Goal: Transaction & Acquisition: Purchase product/service

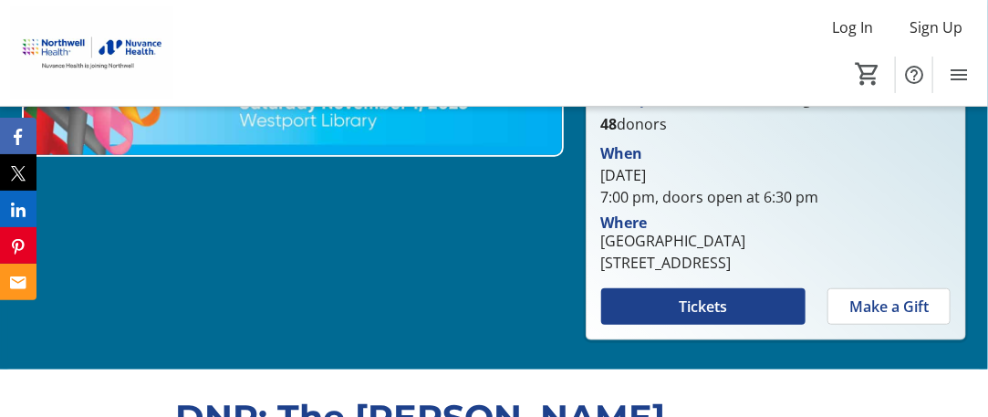
scroll to position [456, 0]
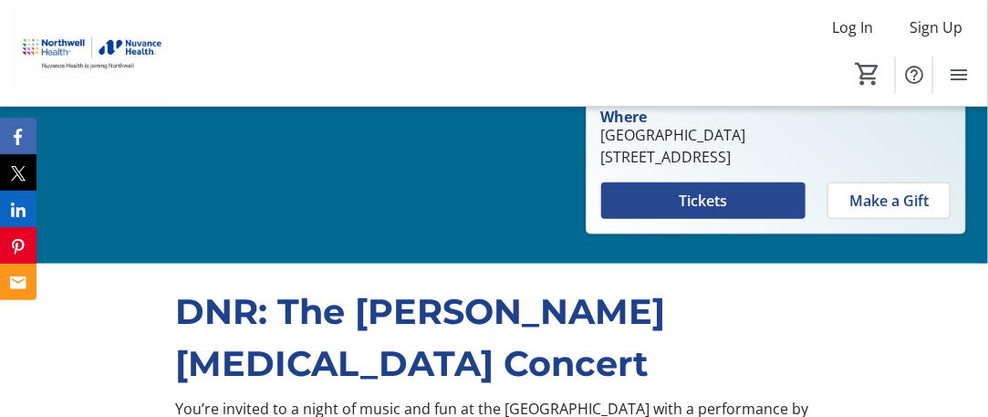
click at [688, 201] on span "Tickets" at bounding box center [703, 201] width 48 height 22
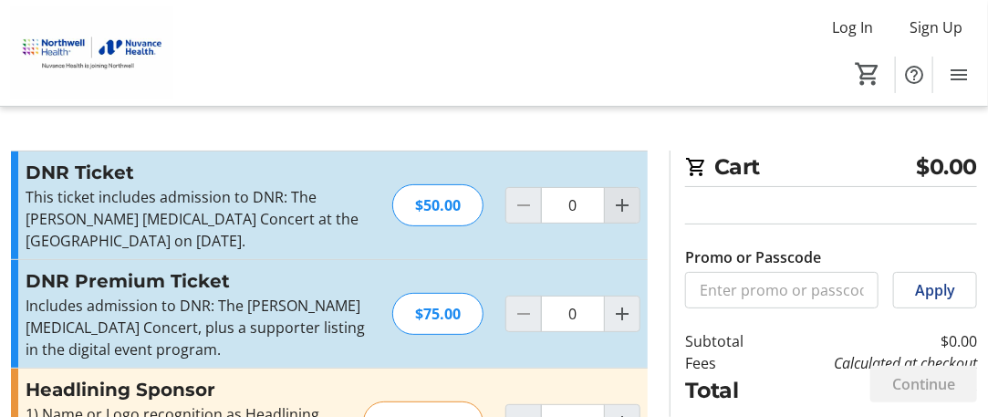
click at [628, 207] on mat-icon "Increment by one" at bounding box center [622, 205] width 22 height 22
click at [624, 207] on mat-icon "Increment by one" at bounding box center [622, 205] width 22 height 22
type input "2"
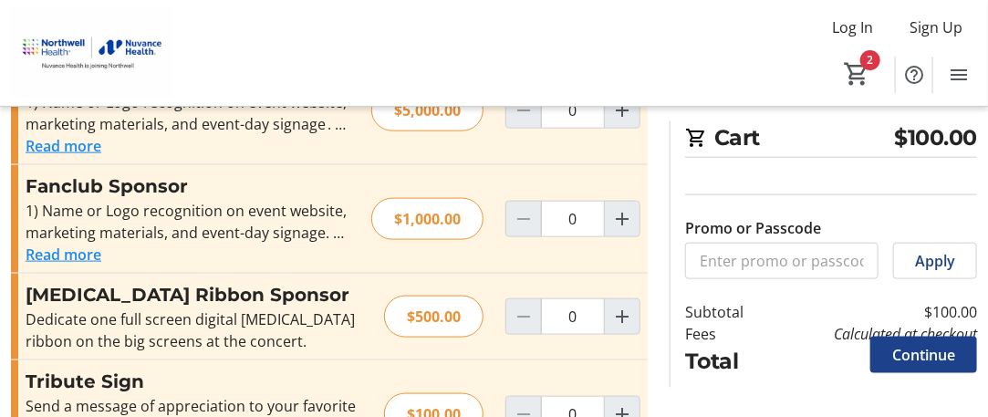
scroll to position [706, 0]
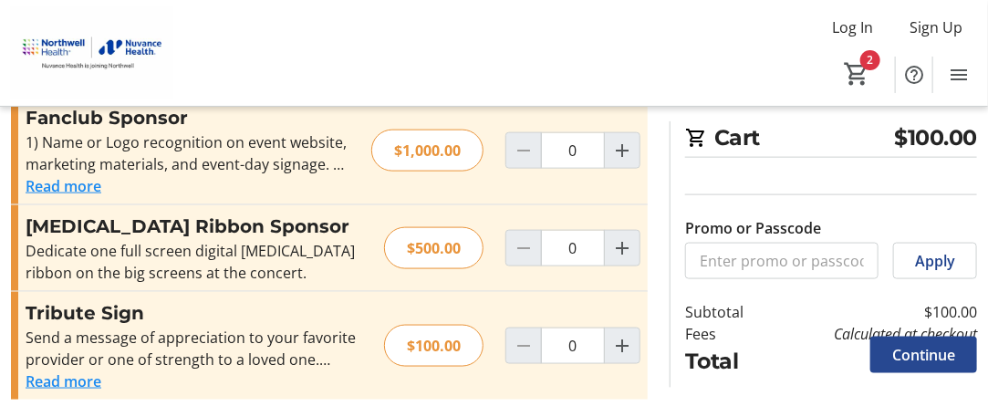
click at [920, 353] on span "Continue" at bounding box center [924, 355] width 63 height 22
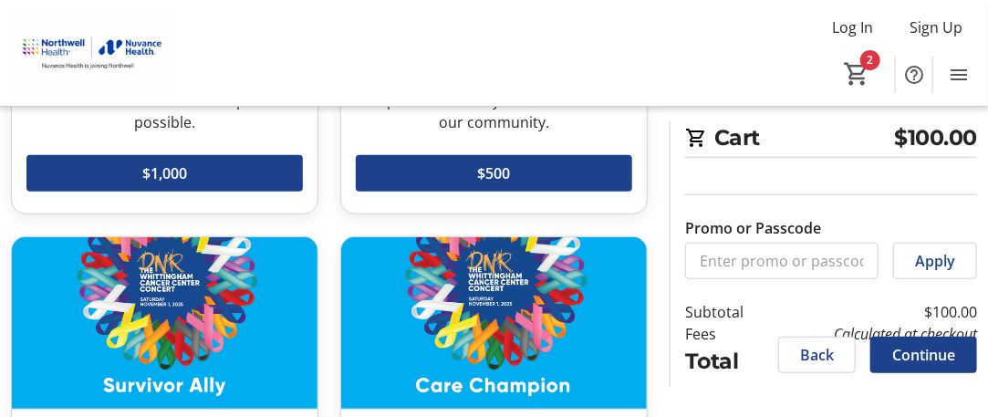
scroll to position [365, 0]
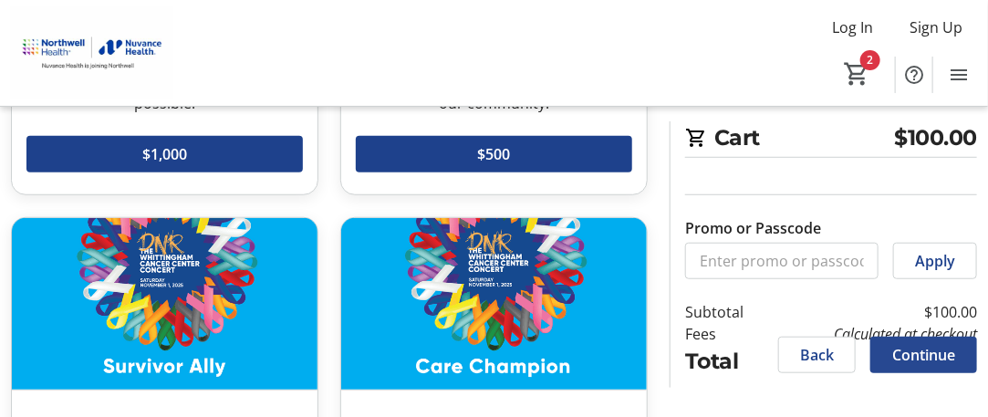
click at [923, 350] on span "Continue" at bounding box center [924, 355] width 63 height 22
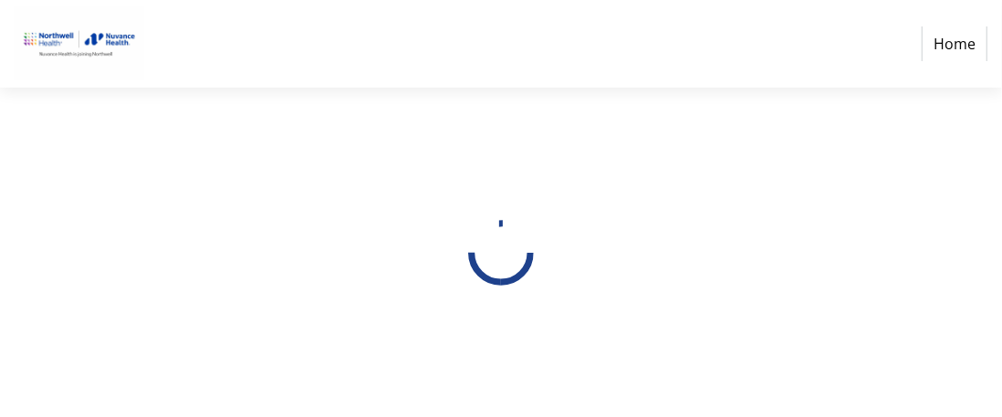
select select "US"
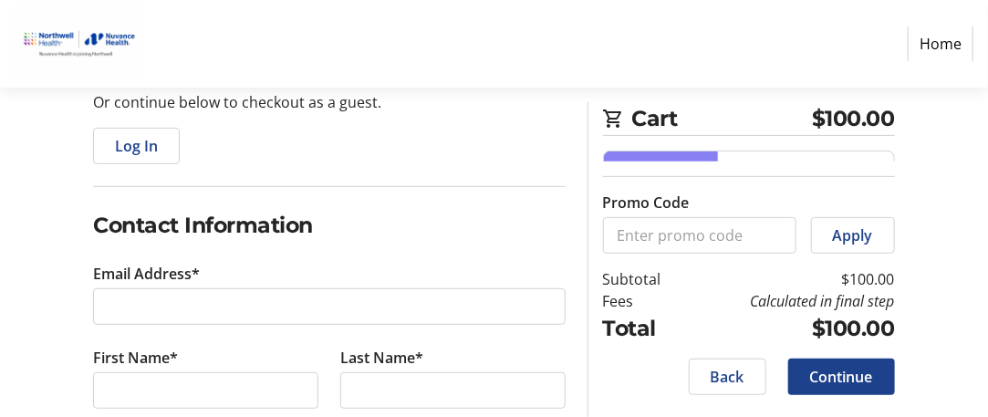
scroll to position [274, 0]
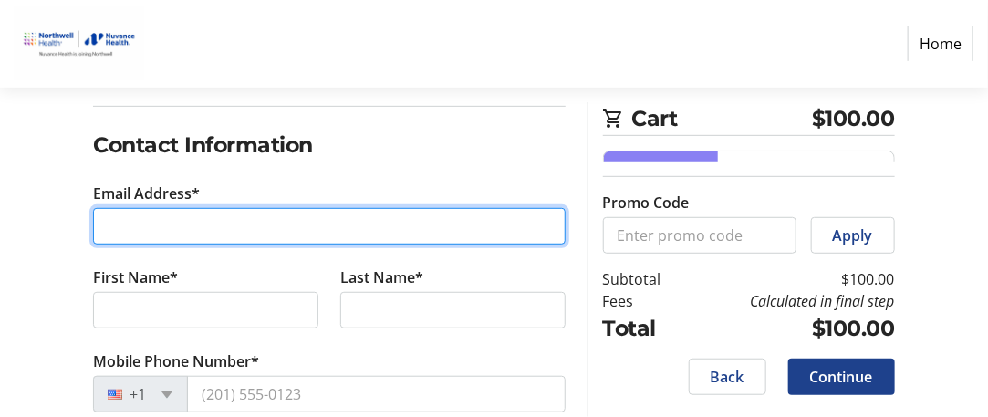
click at [100, 224] on input "Email Address*" at bounding box center [329, 226] width 473 height 37
type input "[PERSON_NAME][EMAIL_ADDRESS][PERSON_NAME][DOMAIN_NAME]"
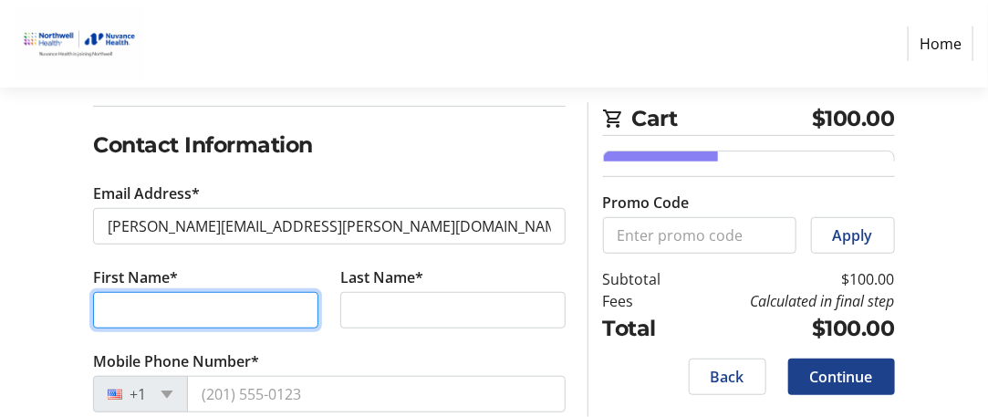
type input "[PERSON_NAME]"
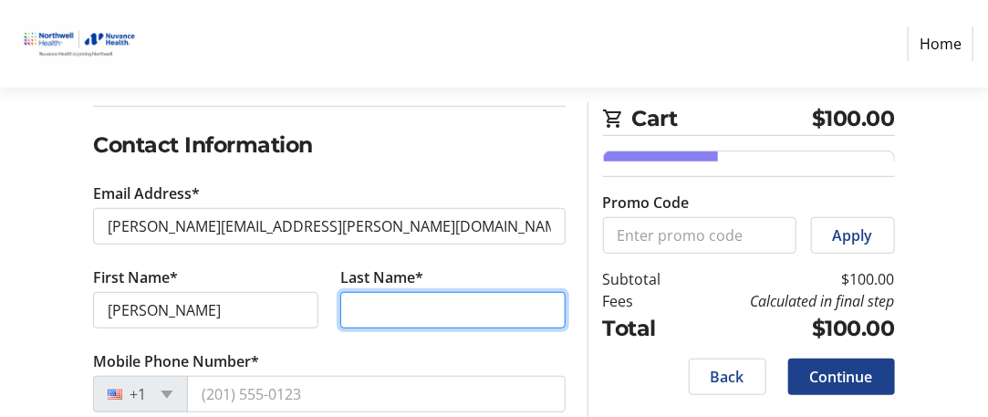
type input "Liistro"
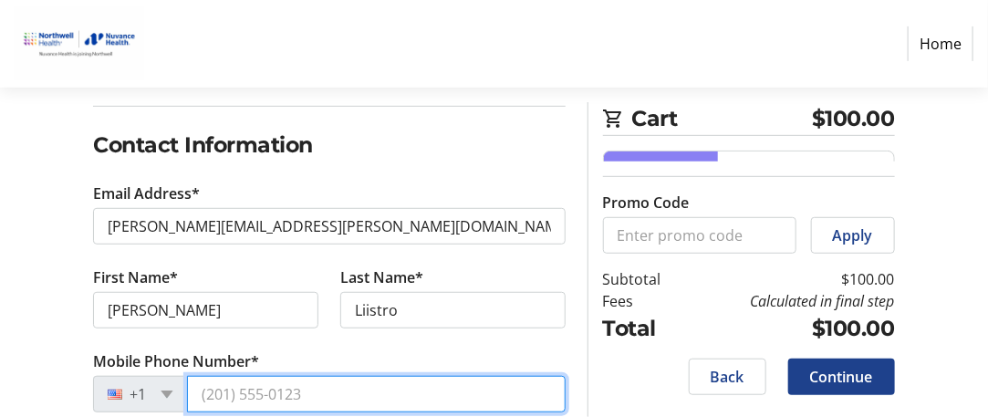
type input "[PHONE_NUMBER]"
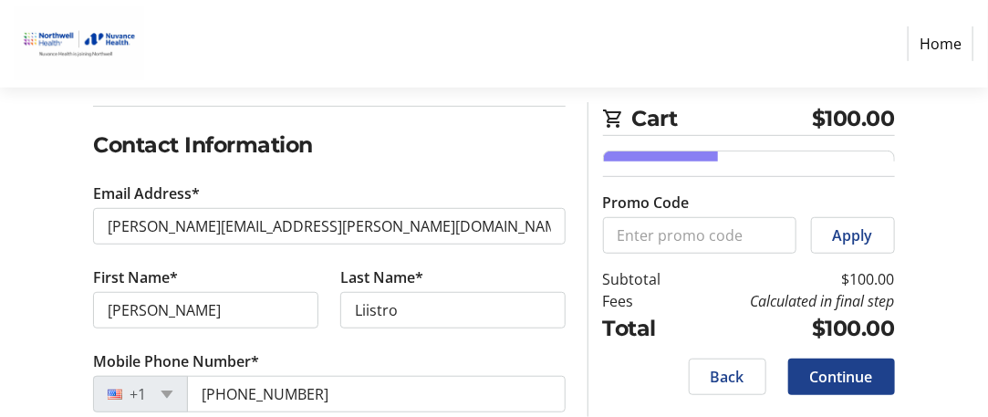
type input "[STREET_ADDRESS]"
type input "Westport"
select select "CT"
type input "06880"
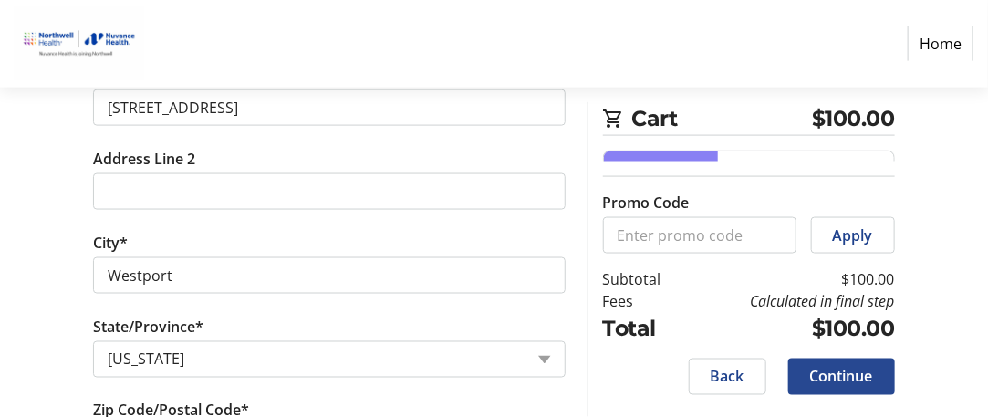
scroll to position [789, 0]
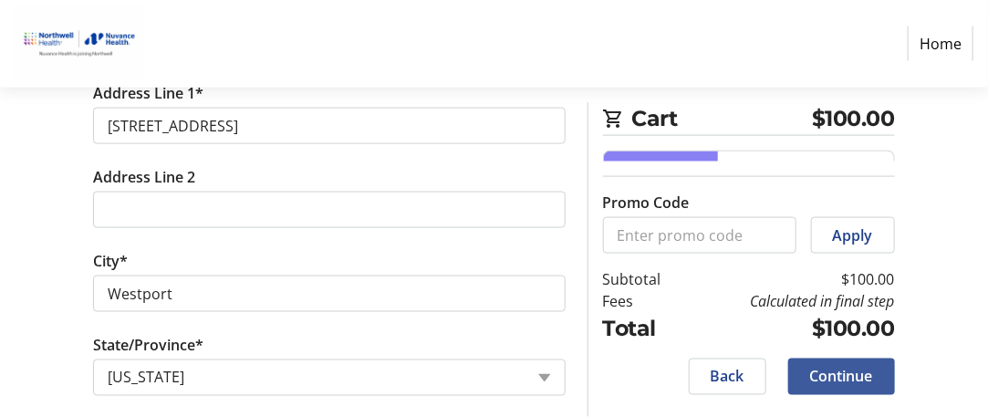
click at [844, 386] on span "Continue" at bounding box center [841, 377] width 63 height 22
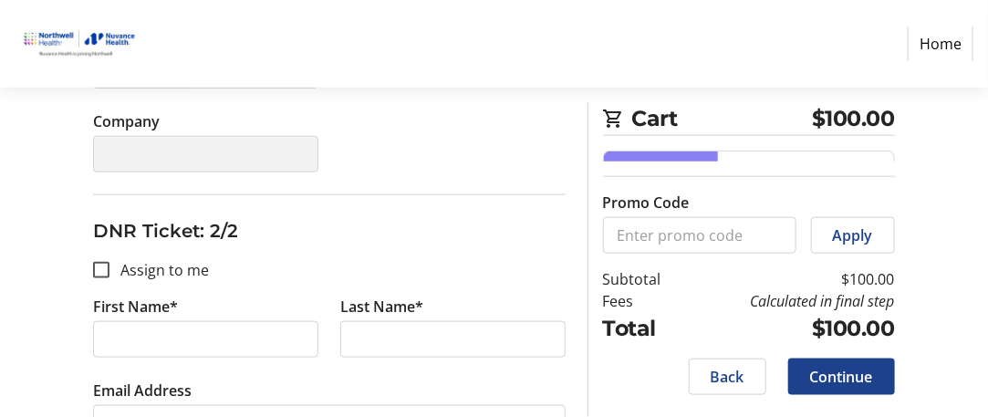
scroll to position [639, 0]
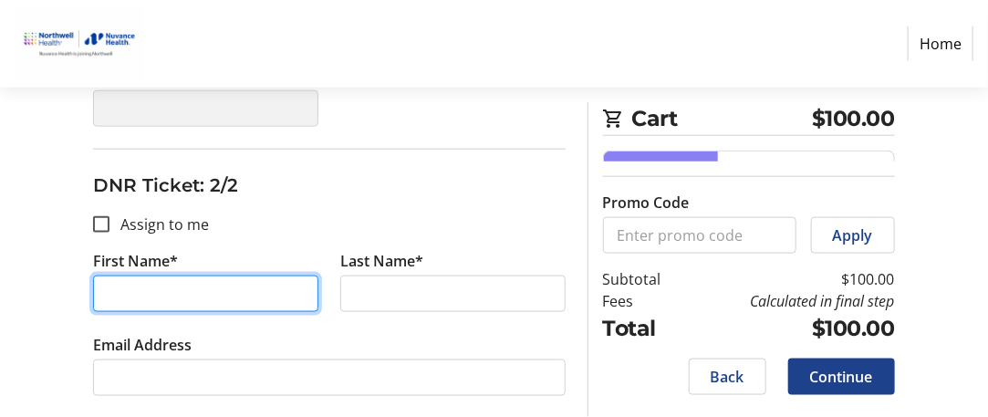
click at [117, 280] on input "First Name*" at bounding box center [205, 294] width 225 height 37
type input "[PERSON_NAME]"
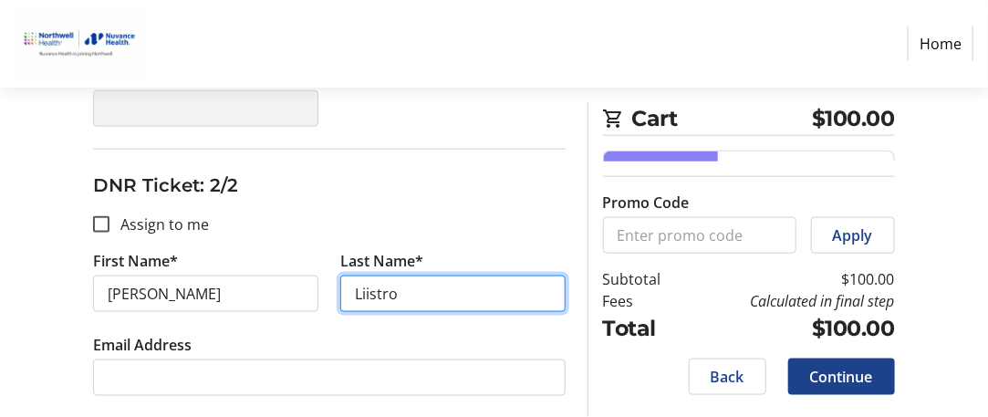
type input "Liistro"
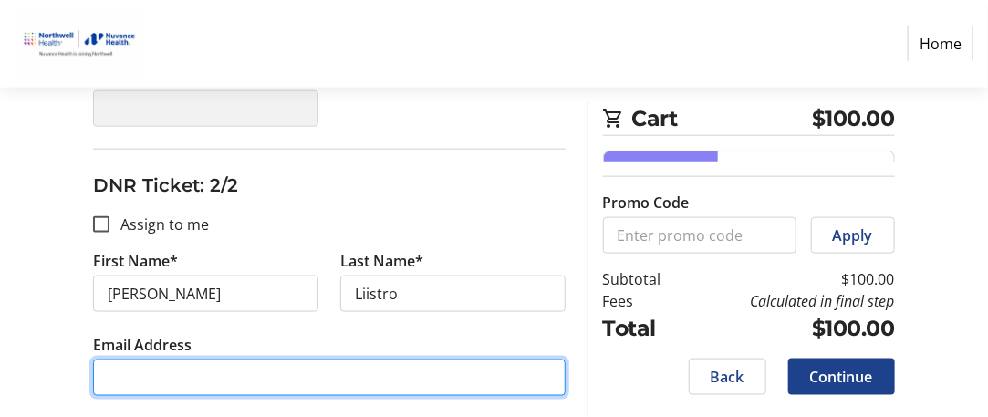
click at [131, 360] on input "Email Address" at bounding box center [329, 378] width 473 height 37
type input "{"
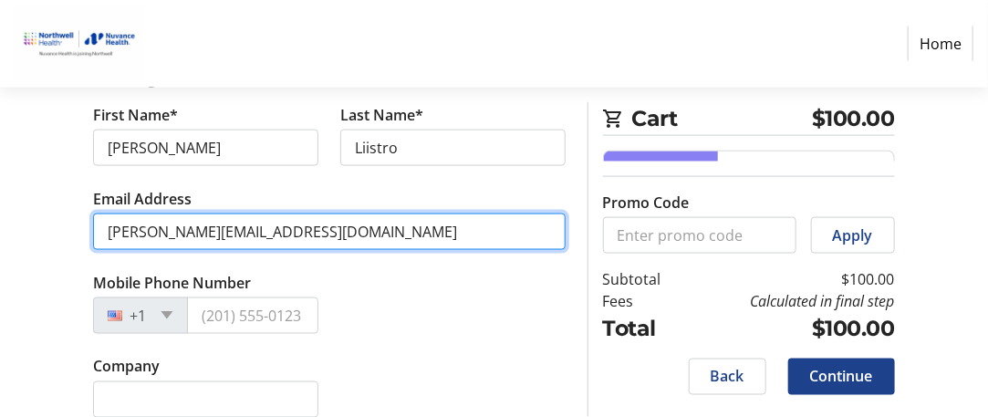
scroll to position [801, 0]
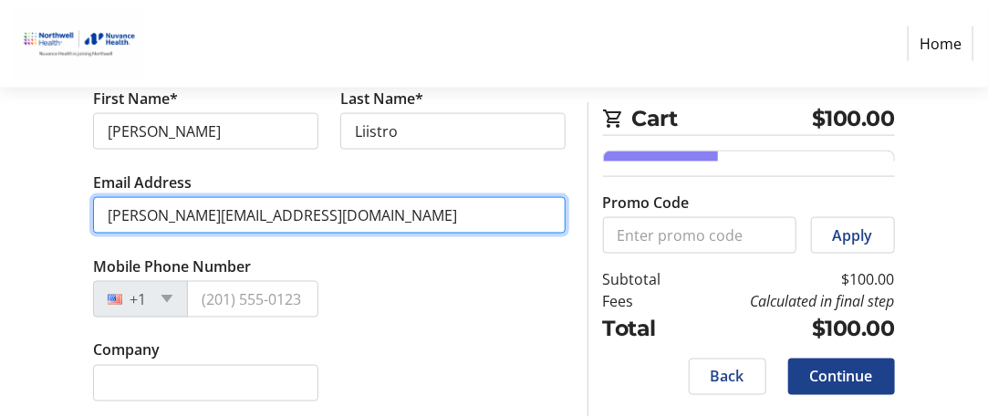
type input "[PERSON_NAME][EMAIL_ADDRESS][DOMAIN_NAME]"
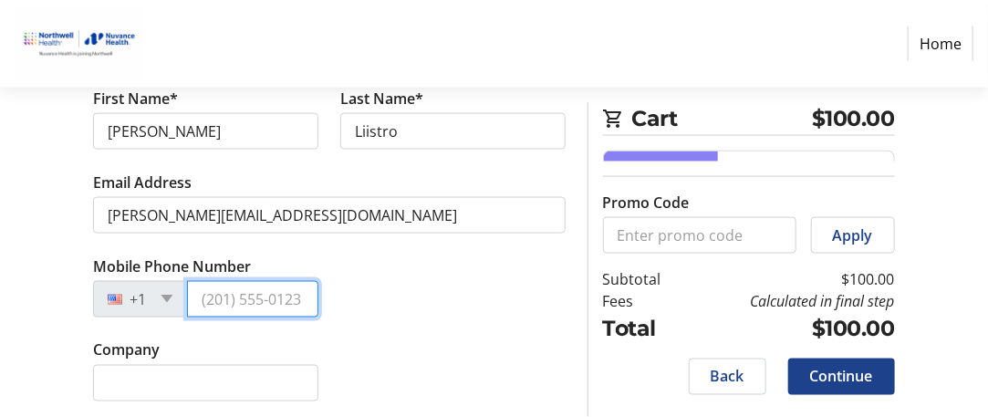
click at [249, 294] on input "Mobile Phone Number" at bounding box center [252, 299] width 131 height 37
type input "[PHONE_NUMBER]"
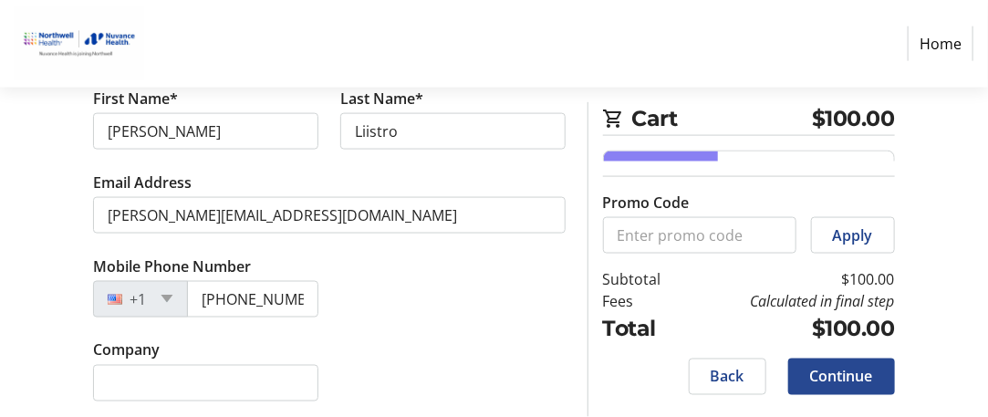
click at [832, 376] on span "Continue" at bounding box center [841, 377] width 63 height 22
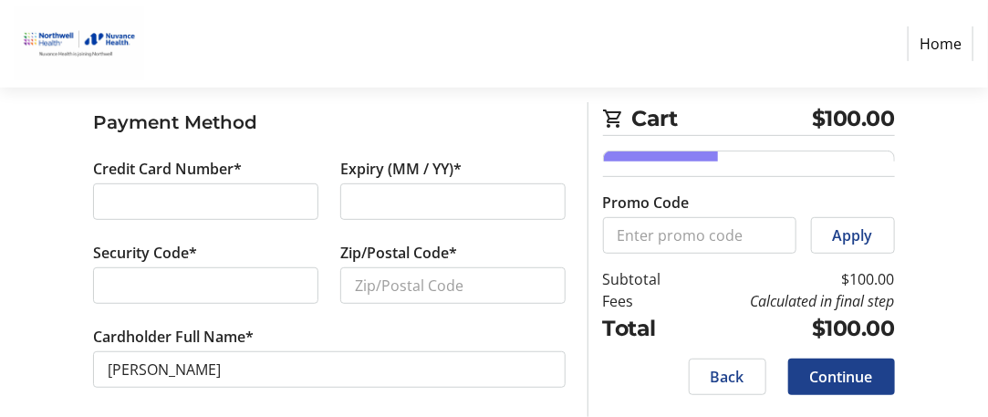
scroll to position [217, 0]
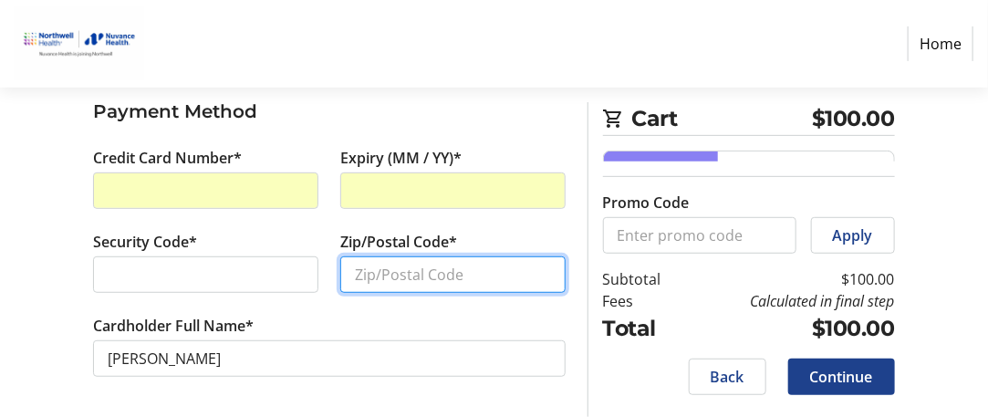
click at [402, 277] on input "Zip/Postal Code*" at bounding box center [452, 274] width 225 height 37
type input "06880"
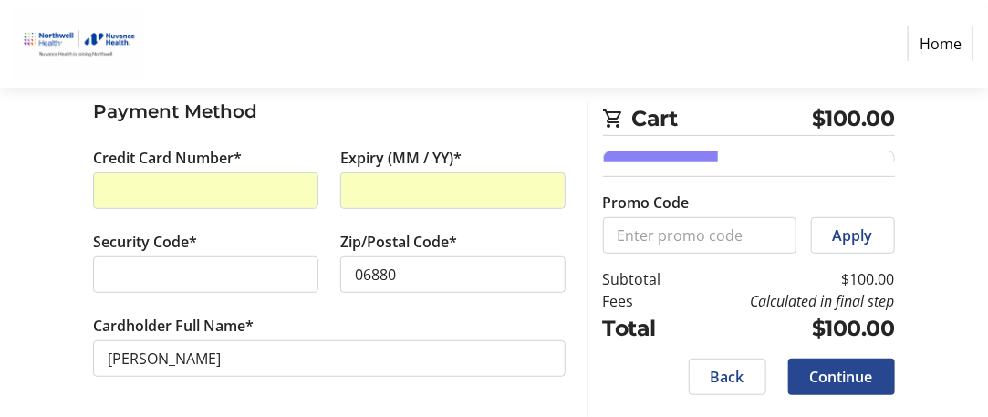
click at [860, 374] on span "Continue" at bounding box center [841, 377] width 63 height 22
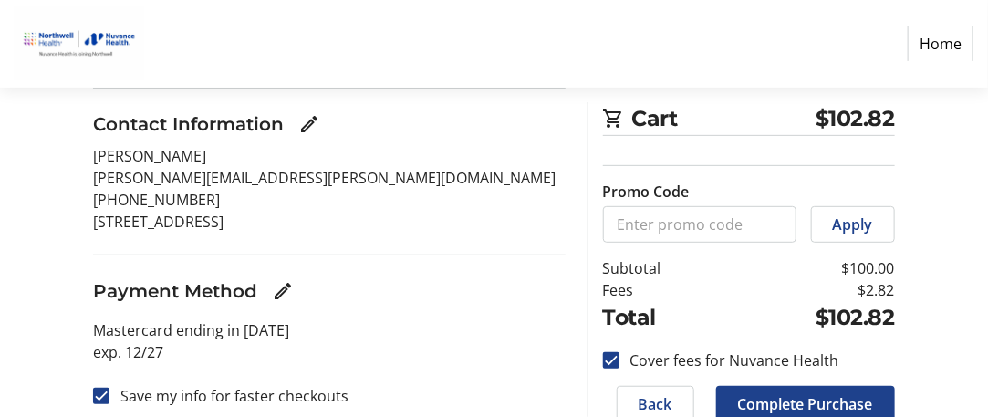
scroll to position [215, 0]
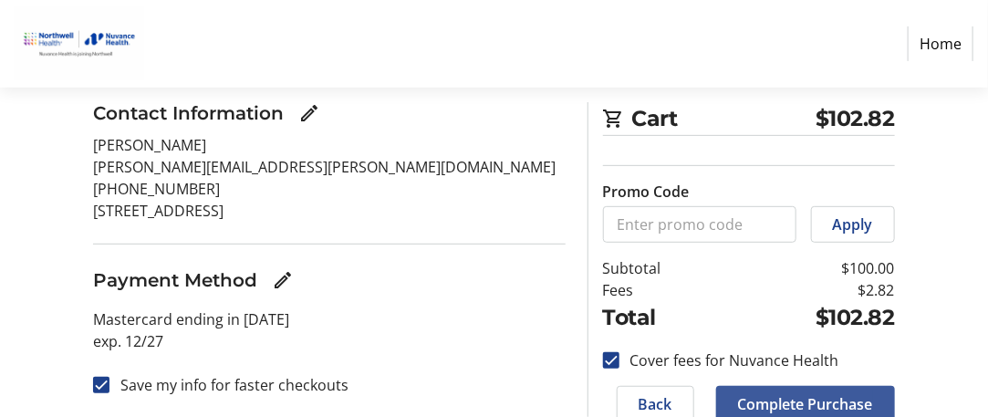
click at [750, 402] on span "Complete Purchase" at bounding box center [805, 404] width 135 height 22
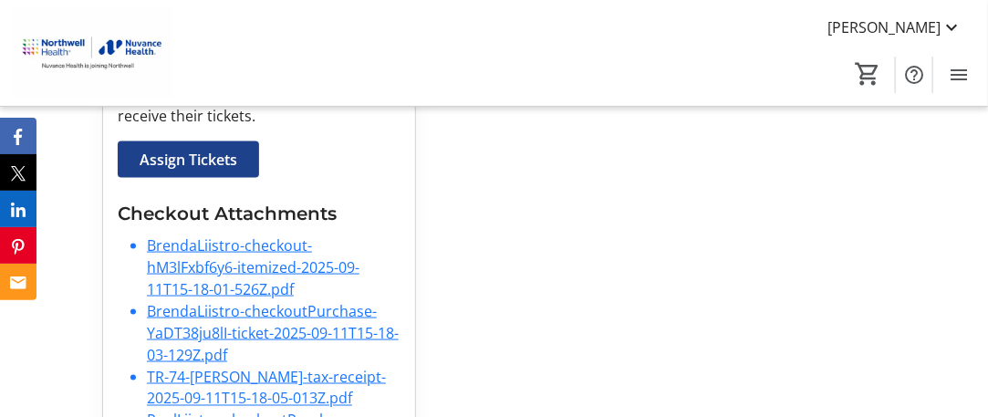
scroll to position [771, 0]
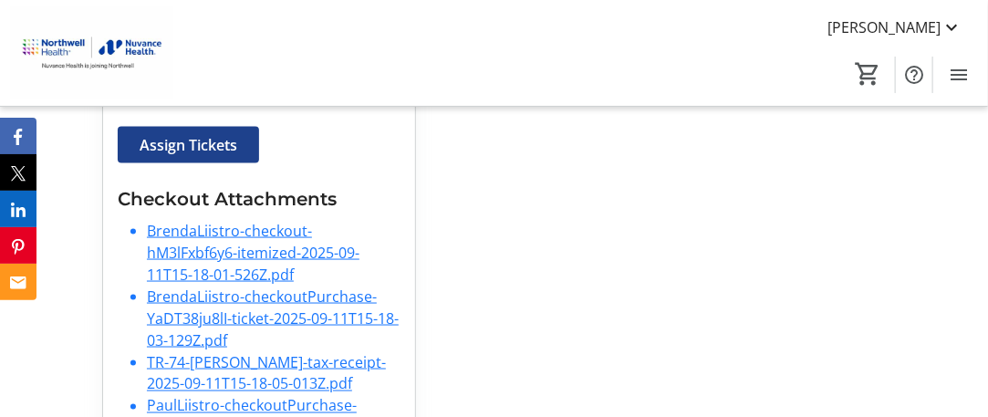
click at [224, 352] on link "TR-74-[PERSON_NAME]-tax-receipt-2025-09-11T15-18-05-013Z.pdf" at bounding box center [266, 373] width 239 height 42
click at [228, 287] on link "BrendaLiistro-checkoutPurchase-YaDT38ju8lI-ticket-2025-09-11T15-18-03-129Z.pdf" at bounding box center [273, 319] width 252 height 64
